Goal: Task Accomplishment & Management: Use online tool/utility

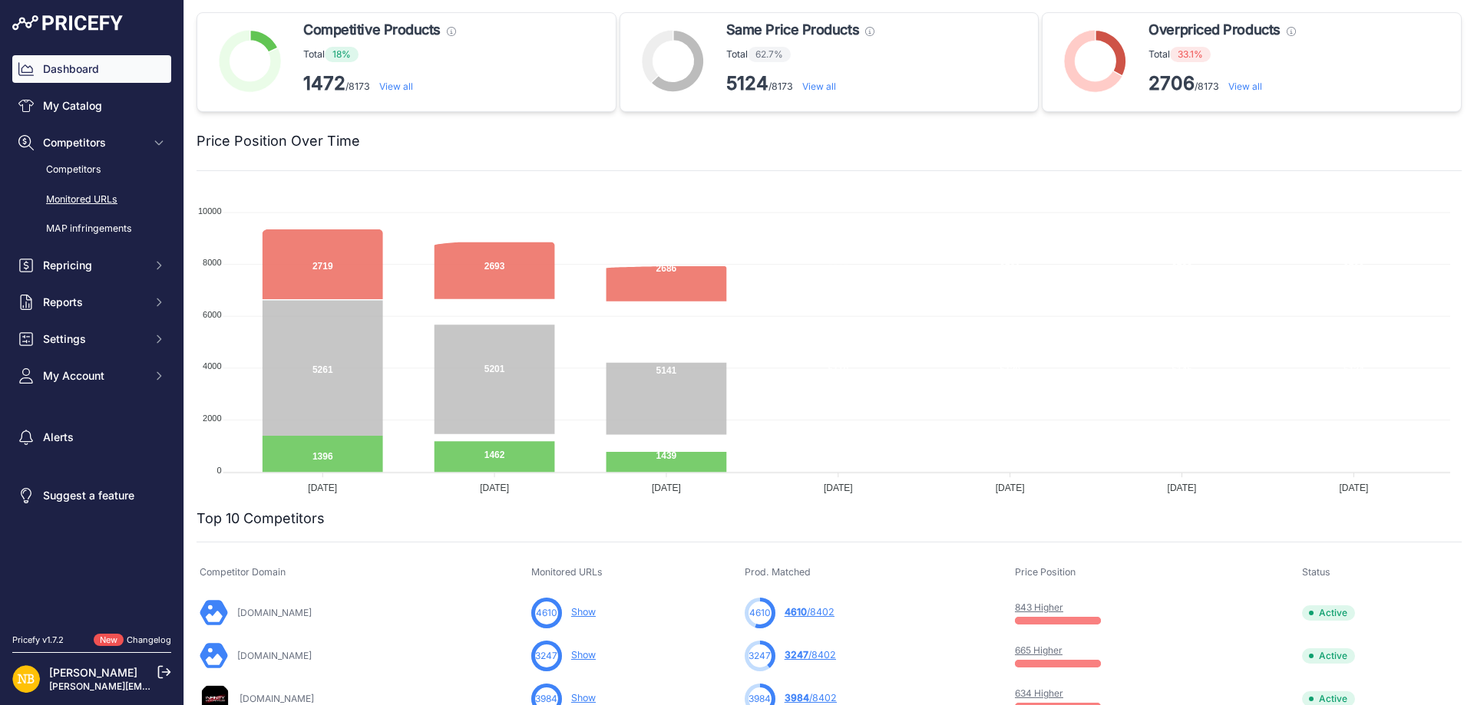
click at [89, 193] on link "Monitored URLs" at bounding box center [91, 200] width 159 height 27
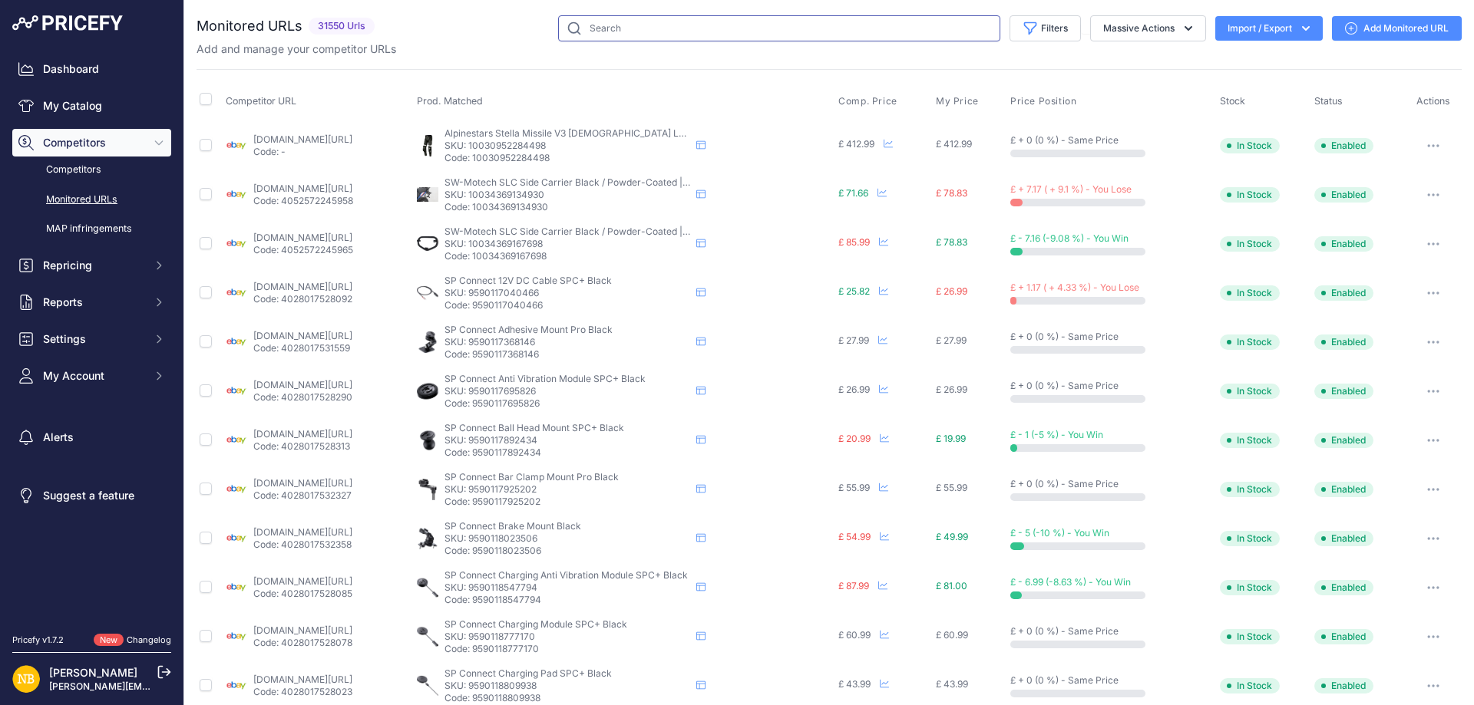
click at [677, 20] on input "text" at bounding box center [779, 28] width 442 height 26
paste input "[URL][DOMAIN_NAME]"
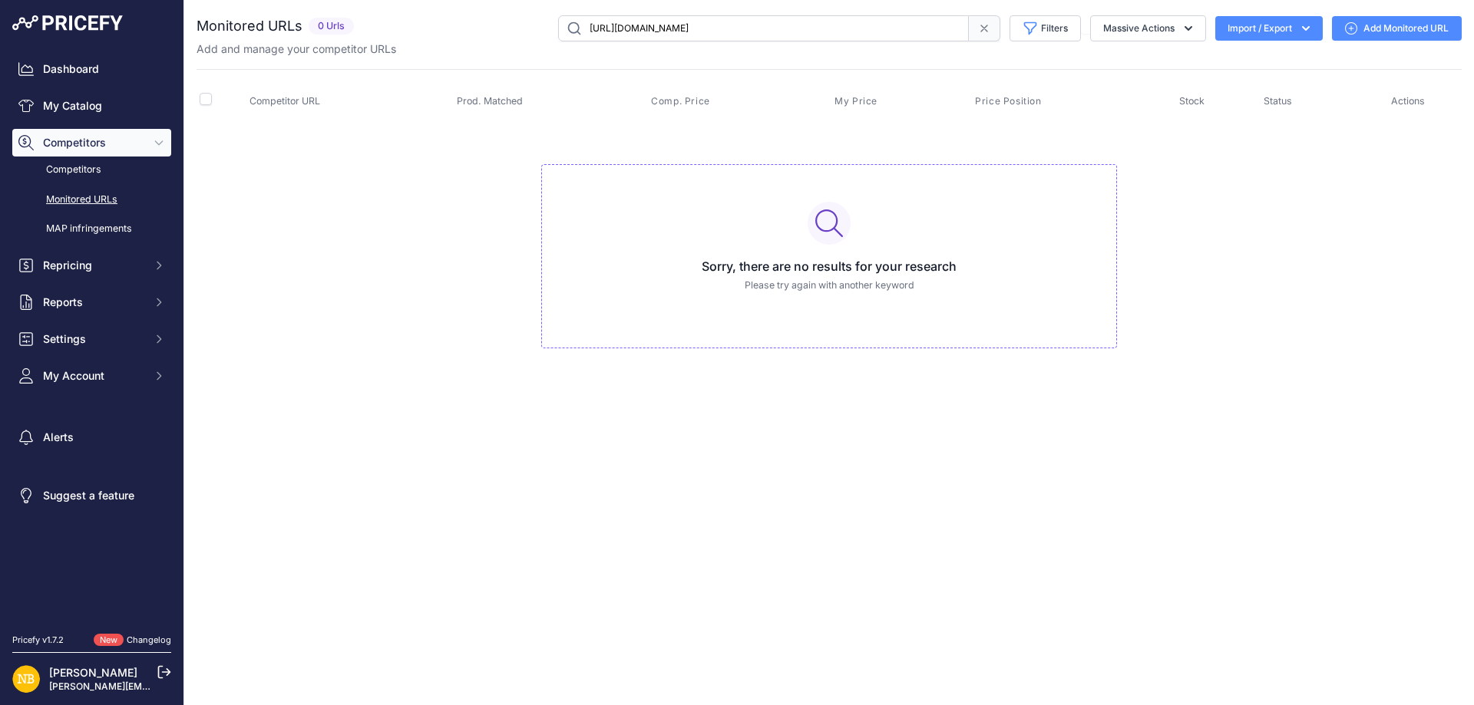
drag, startPoint x: 916, startPoint y: 31, endPoint x: 349, endPoint y: 38, distance: 567.2
click at [360, 40] on div "[URL][DOMAIN_NAME] Filters Saved Filters Set None Competitors Products Out Of S…" at bounding box center [910, 28] width 1101 height 26
paste input "86"
type input "[URL][DOMAIN_NAME]"
